Goal: Find contact information: Find contact information

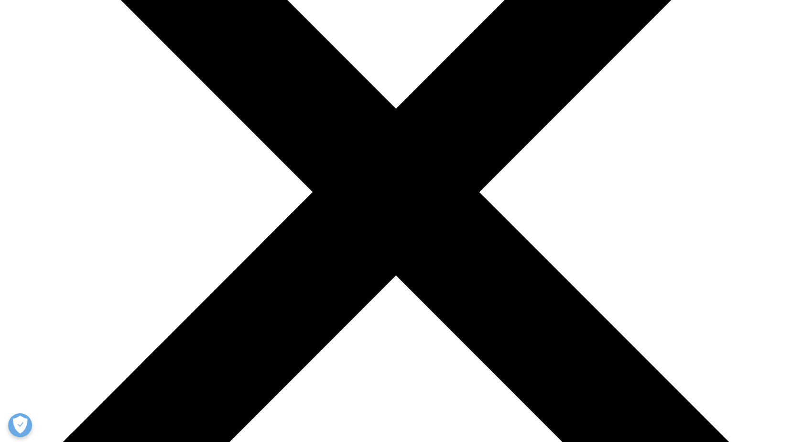
scroll to position [191, 0]
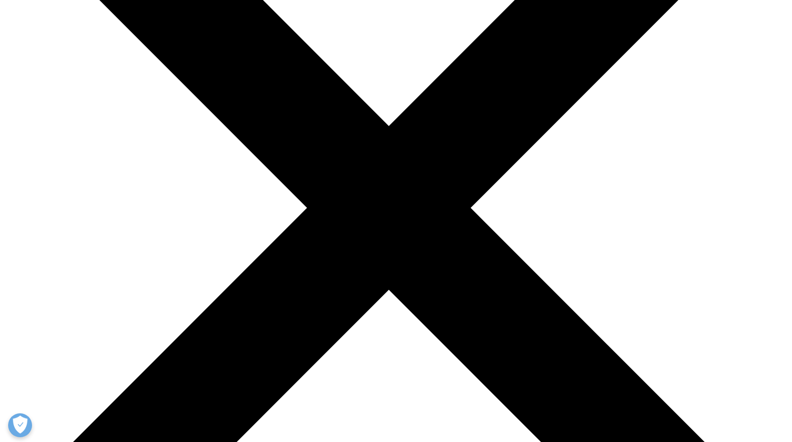
scroll to position [353, 0]
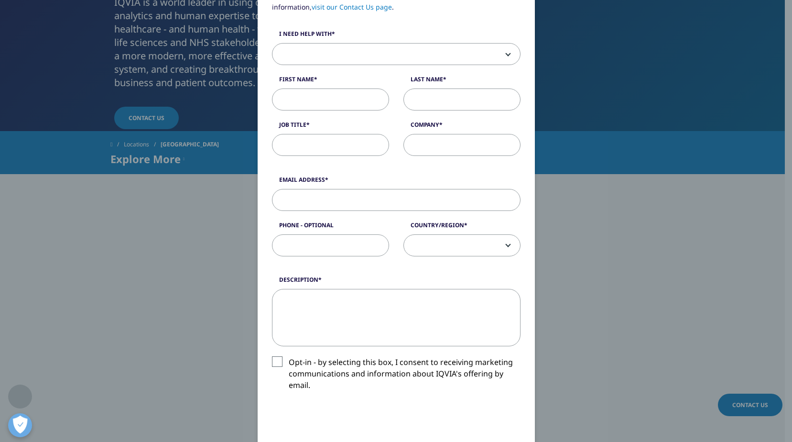
scroll to position [66, 0]
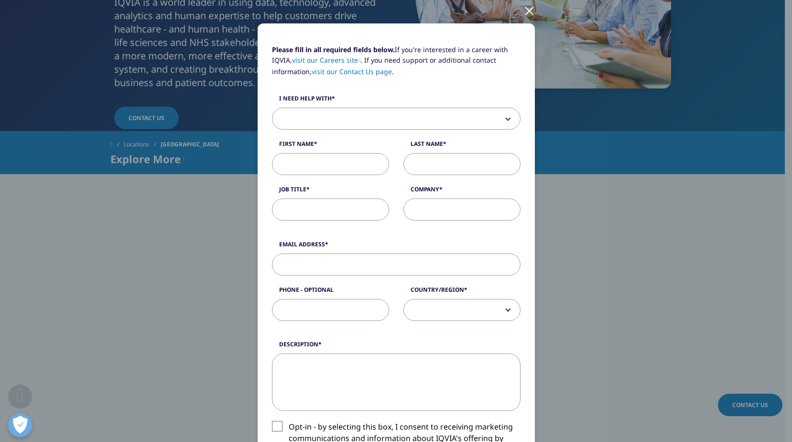
click at [528, 12] on div at bounding box center [529, 10] width 11 height 26
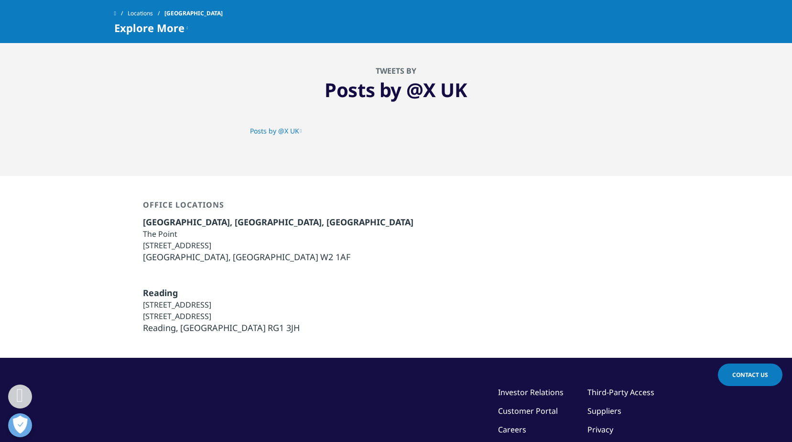
scroll to position [2217, 0]
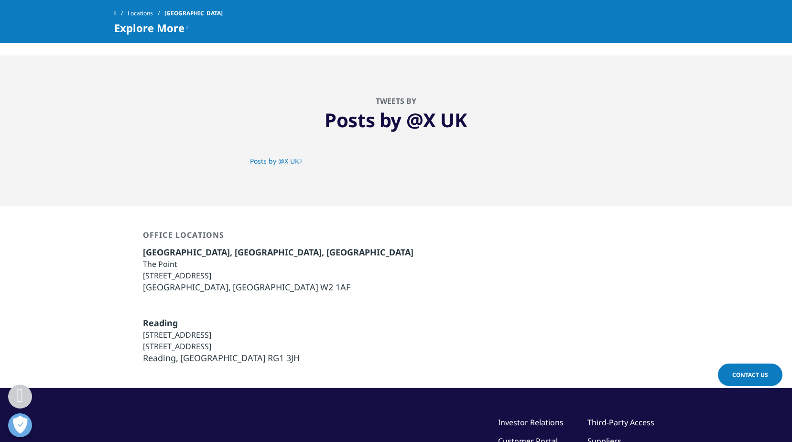
click at [157, 9] on link "Locations" at bounding box center [146, 13] width 37 height 17
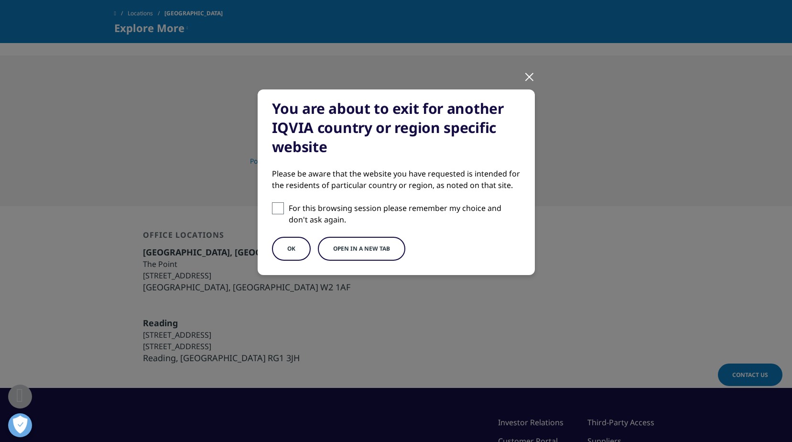
click at [306, 245] on button "OK" at bounding box center [291, 249] width 39 height 24
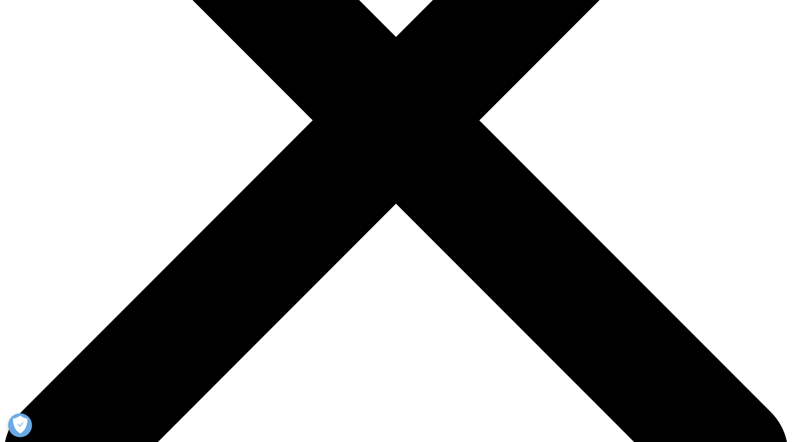
scroll to position [287, 0]
